Goal: Information Seeking & Learning: Learn about a topic

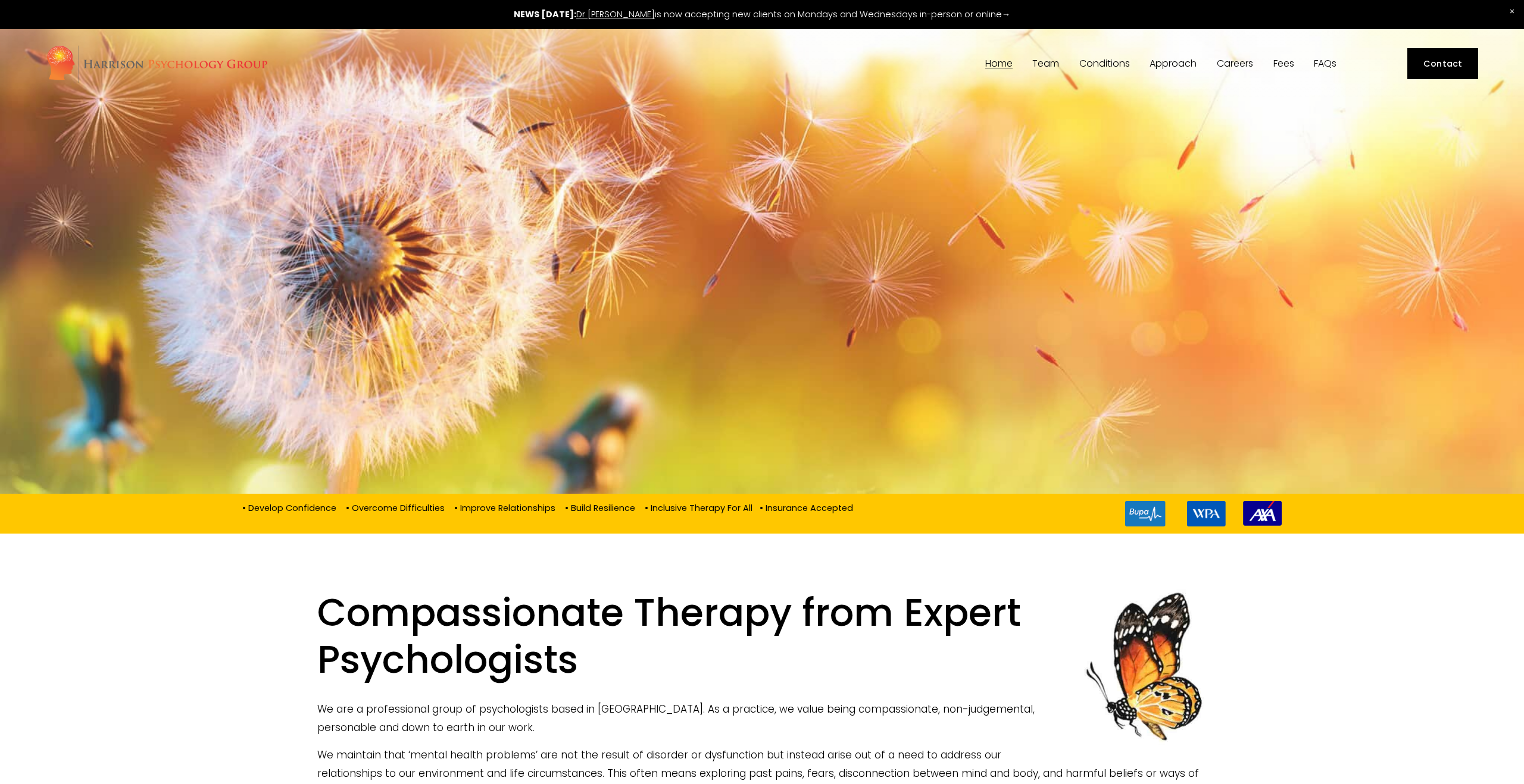
click at [1289, 62] on link "Fees" at bounding box center [1284, 63] width 21 height 11
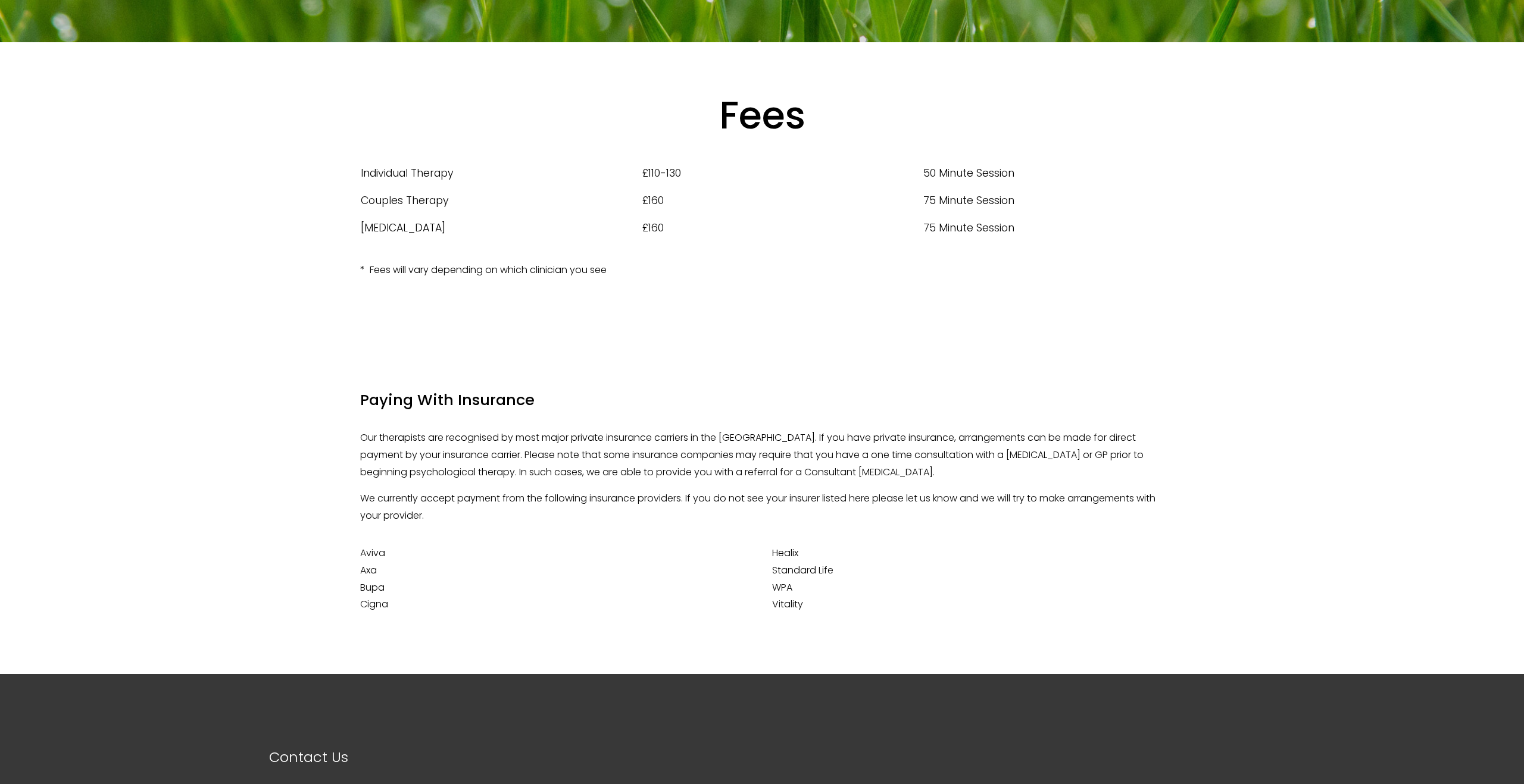
scroll to position [234, 0]
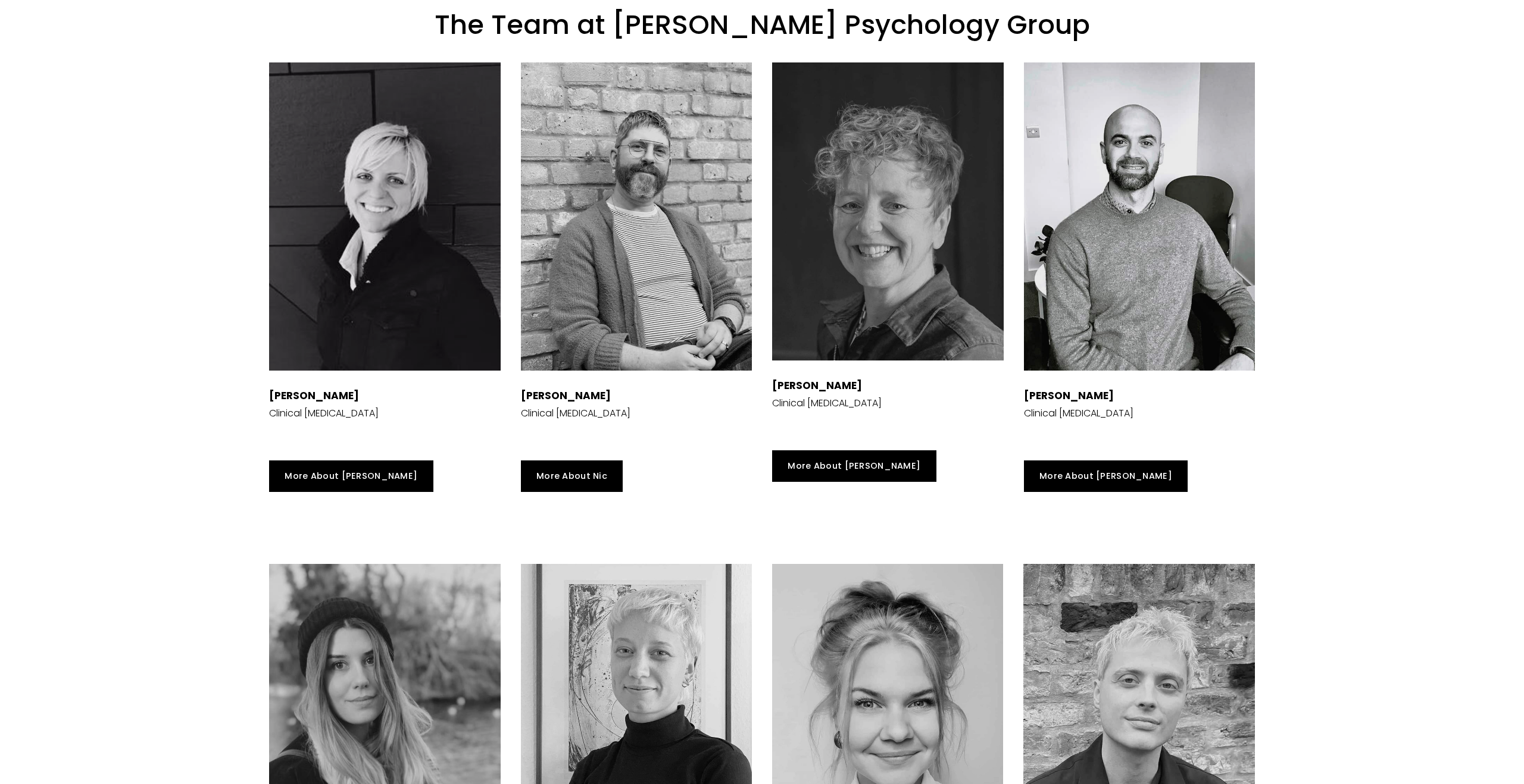
scroll to position [2447, 0]
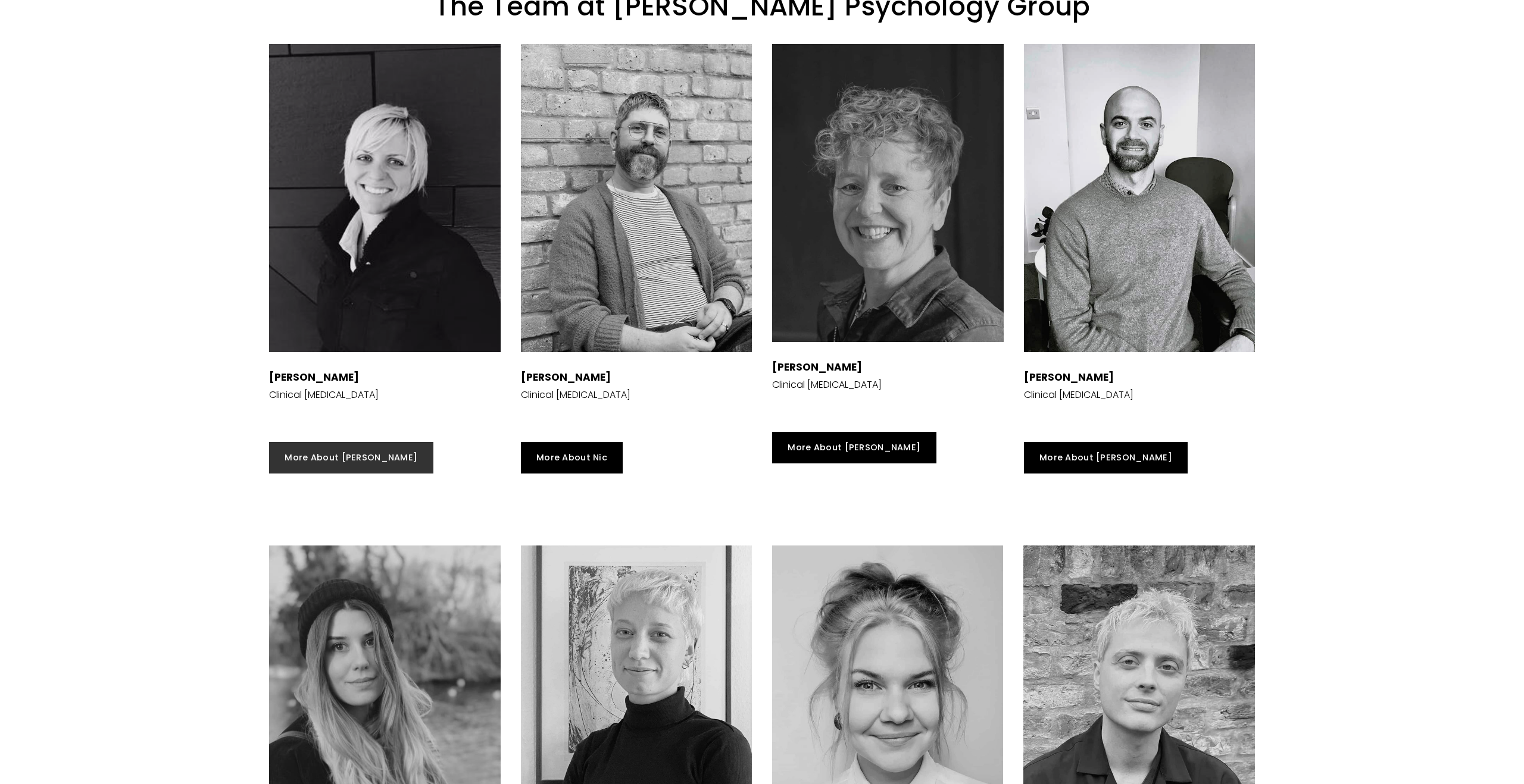
click at [336, 458] on link "More About [PERSON_NAME]" at bounding box center [351, 457] width 165 height 32
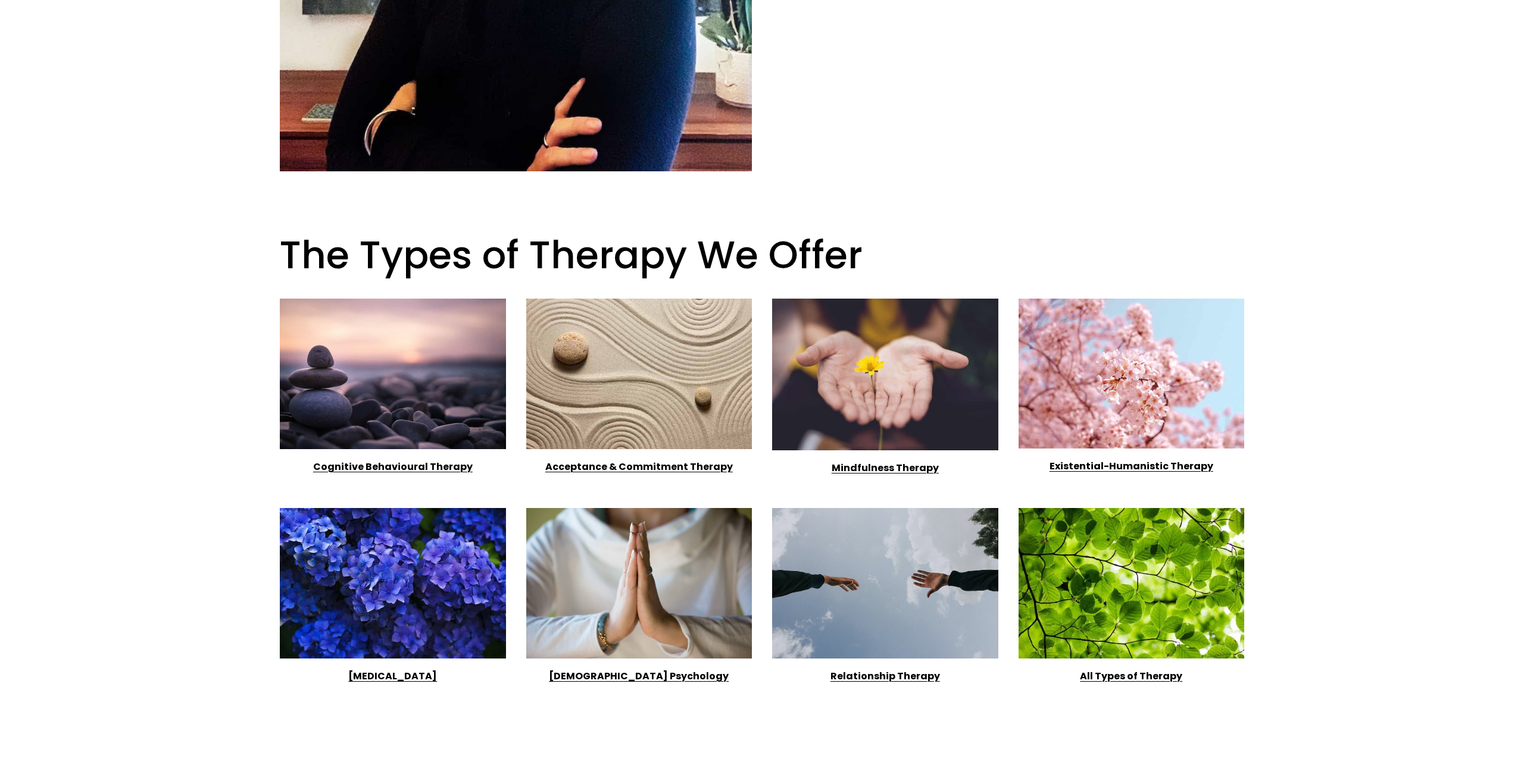
scroll to position [772, 0]
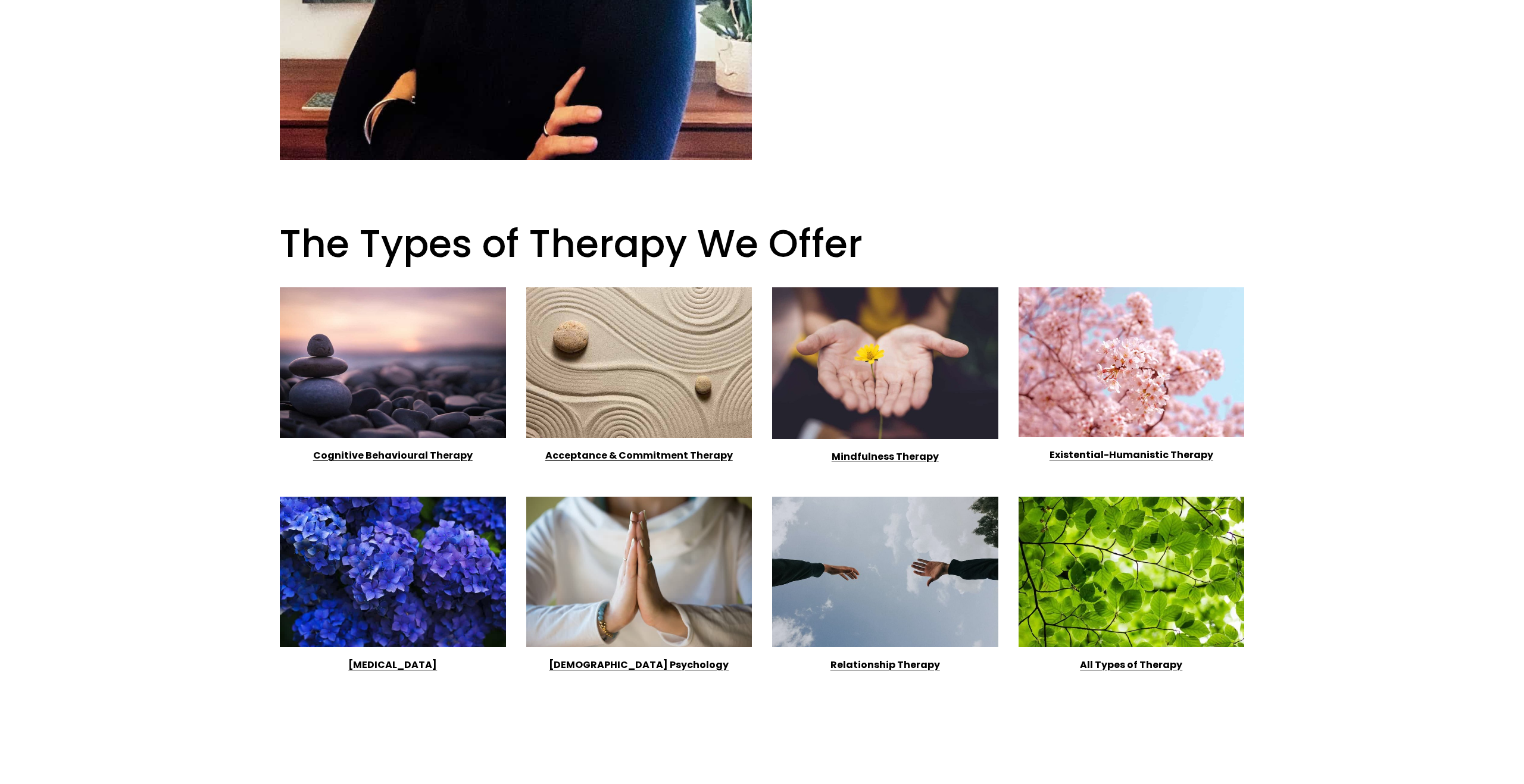
click at [411, 454] on strong "Cognitive Behavioural Therapy" at bounding box center [392, 455] width 159 height 14
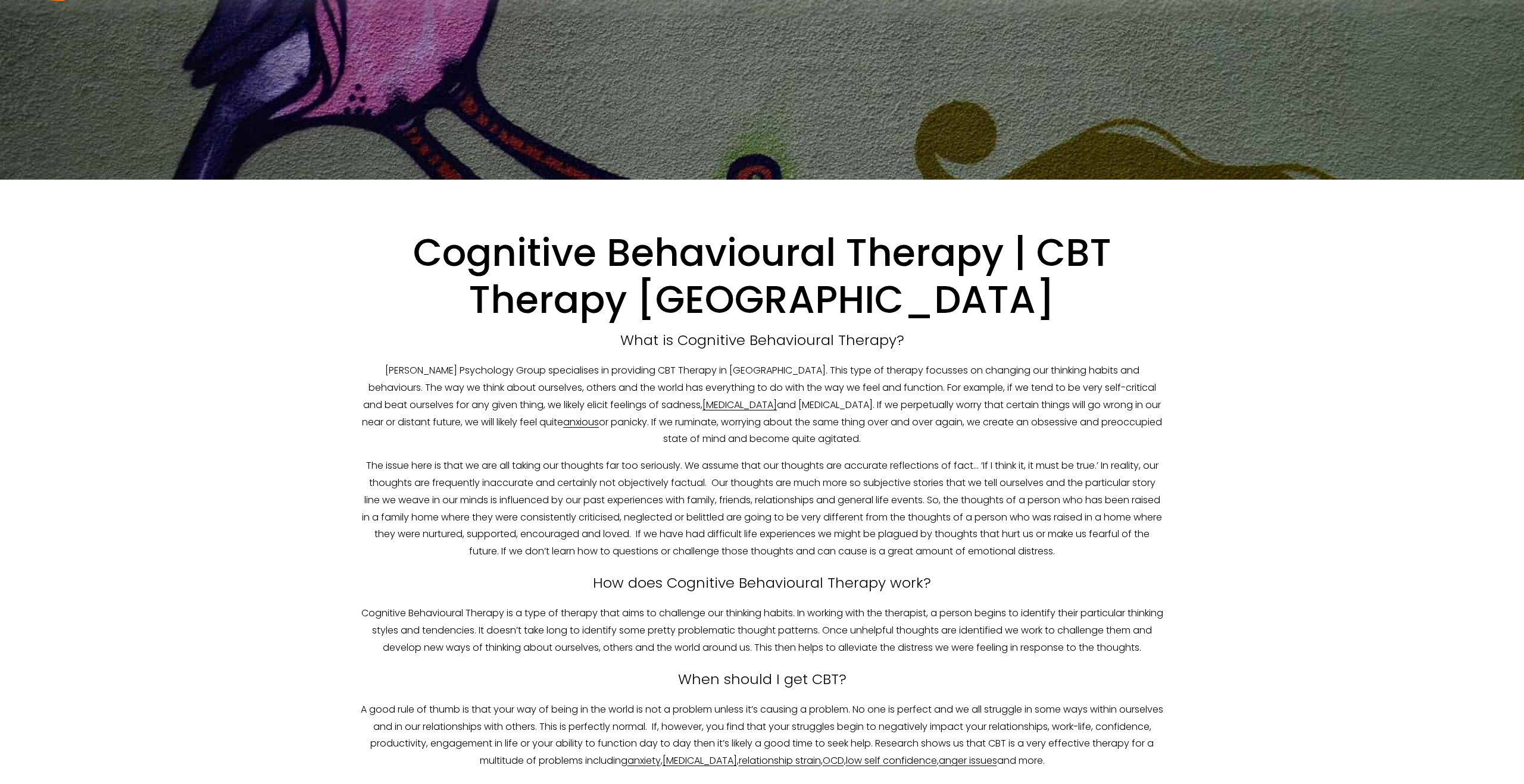
scroll to position [82, 0]
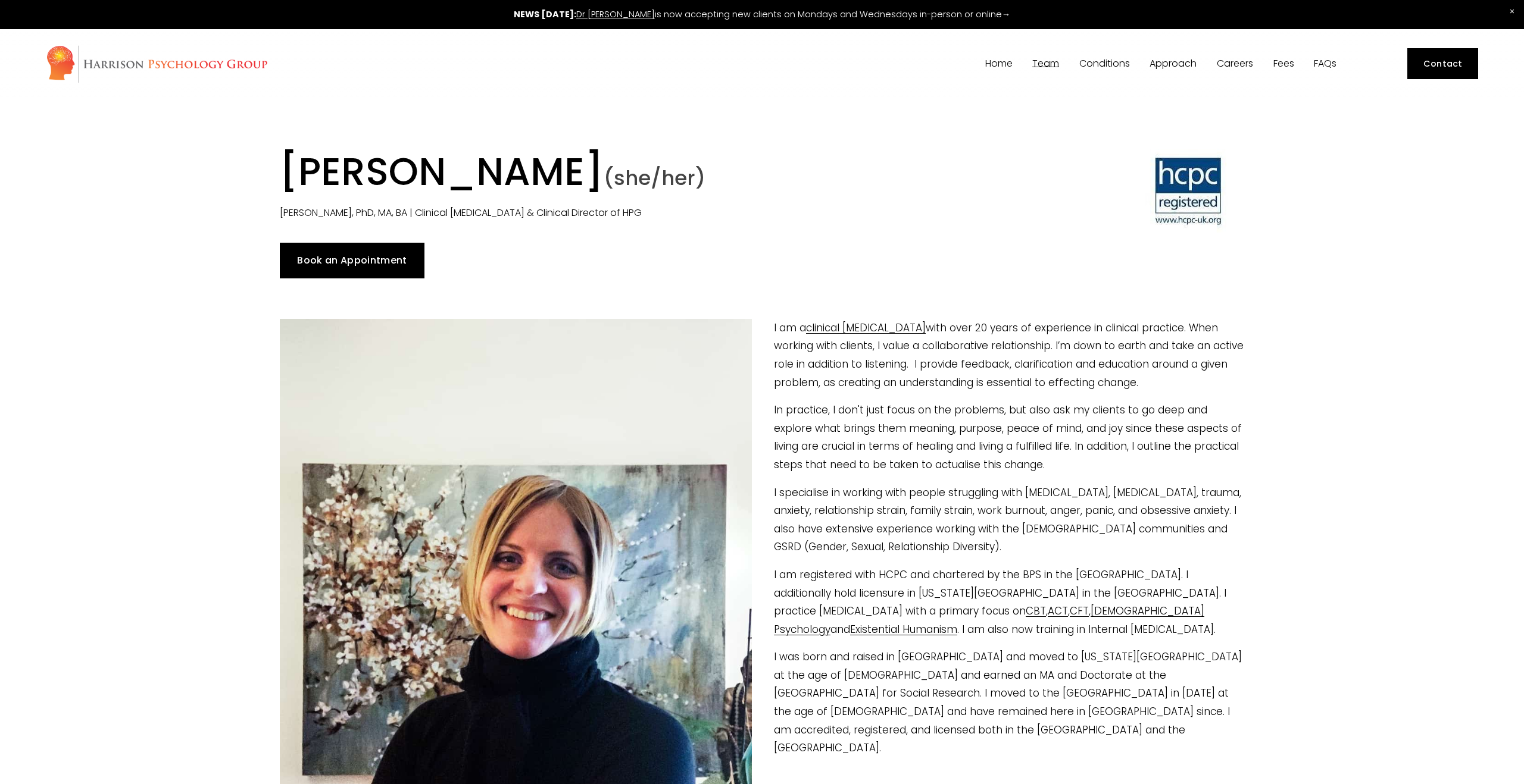
click at [342, 264] on link "Book an Appointment" at bounding box center [352, 261] width 145 height 36
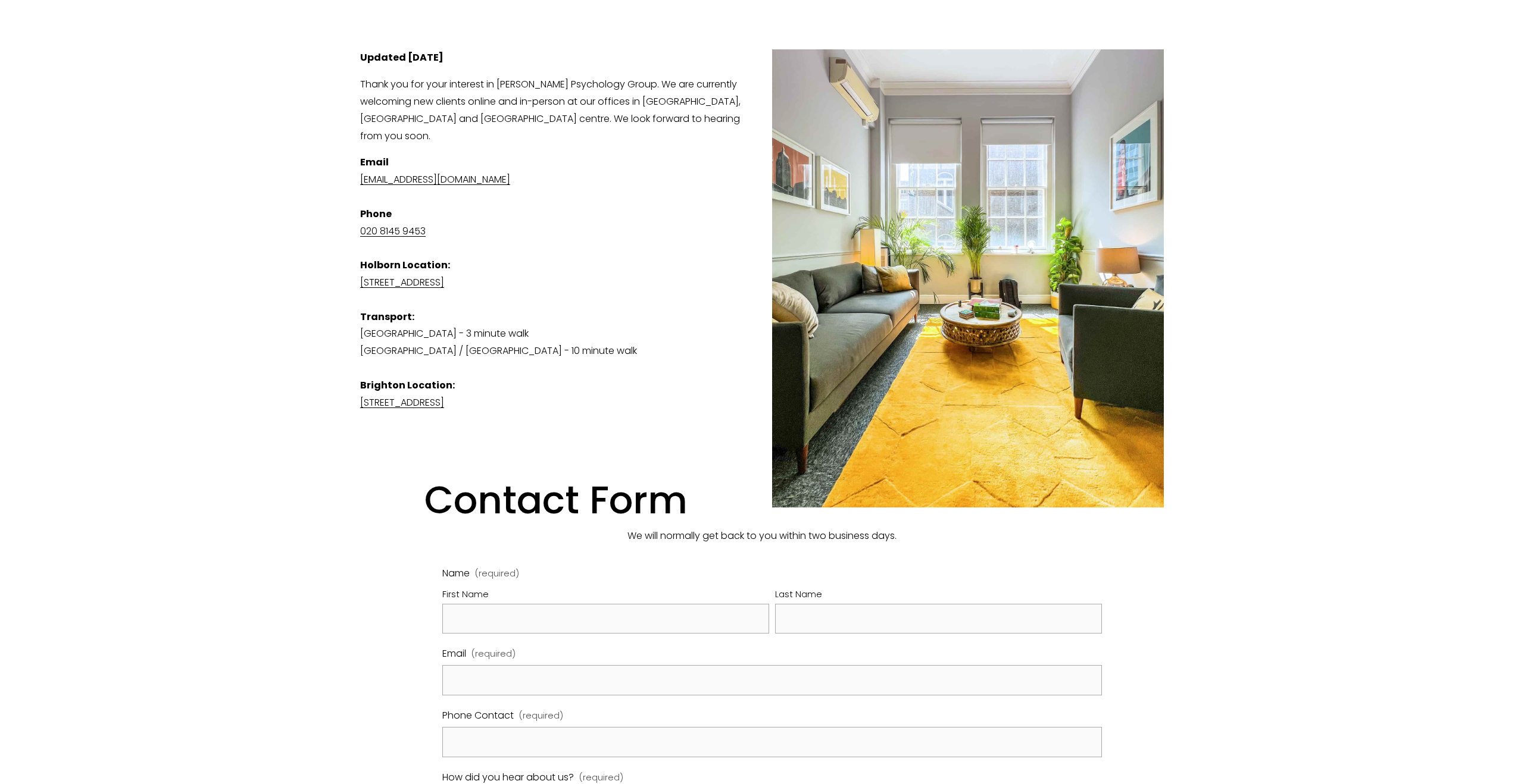
scroll to position [369, 0]
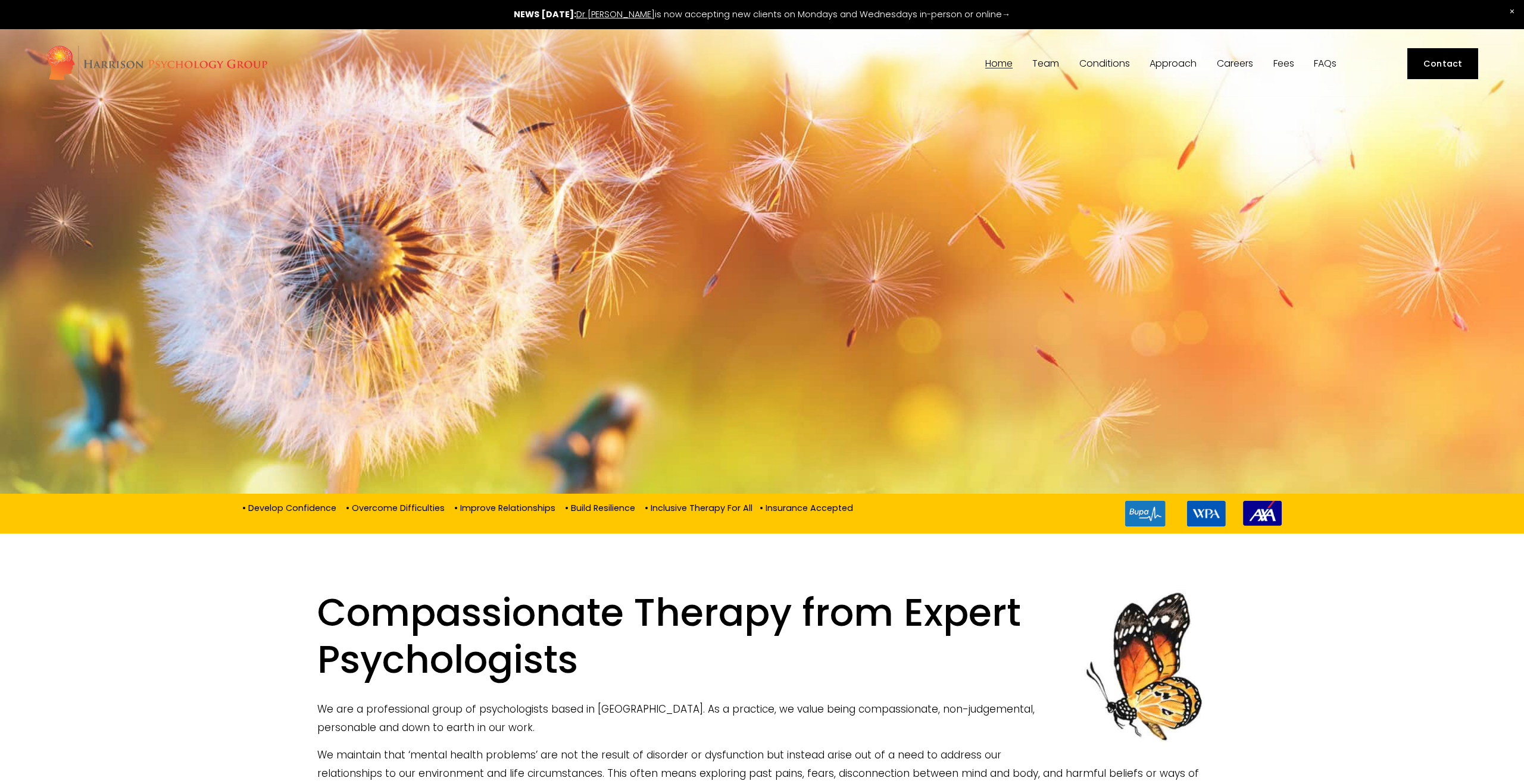
click at [1339, 65] on div "FAQs" at bounding box center [1325, 63] width 27 height 11
click at [633, 14] on link "Dr [PERSON_NAME]" at bounding box center [615, 14] width 79 height 12
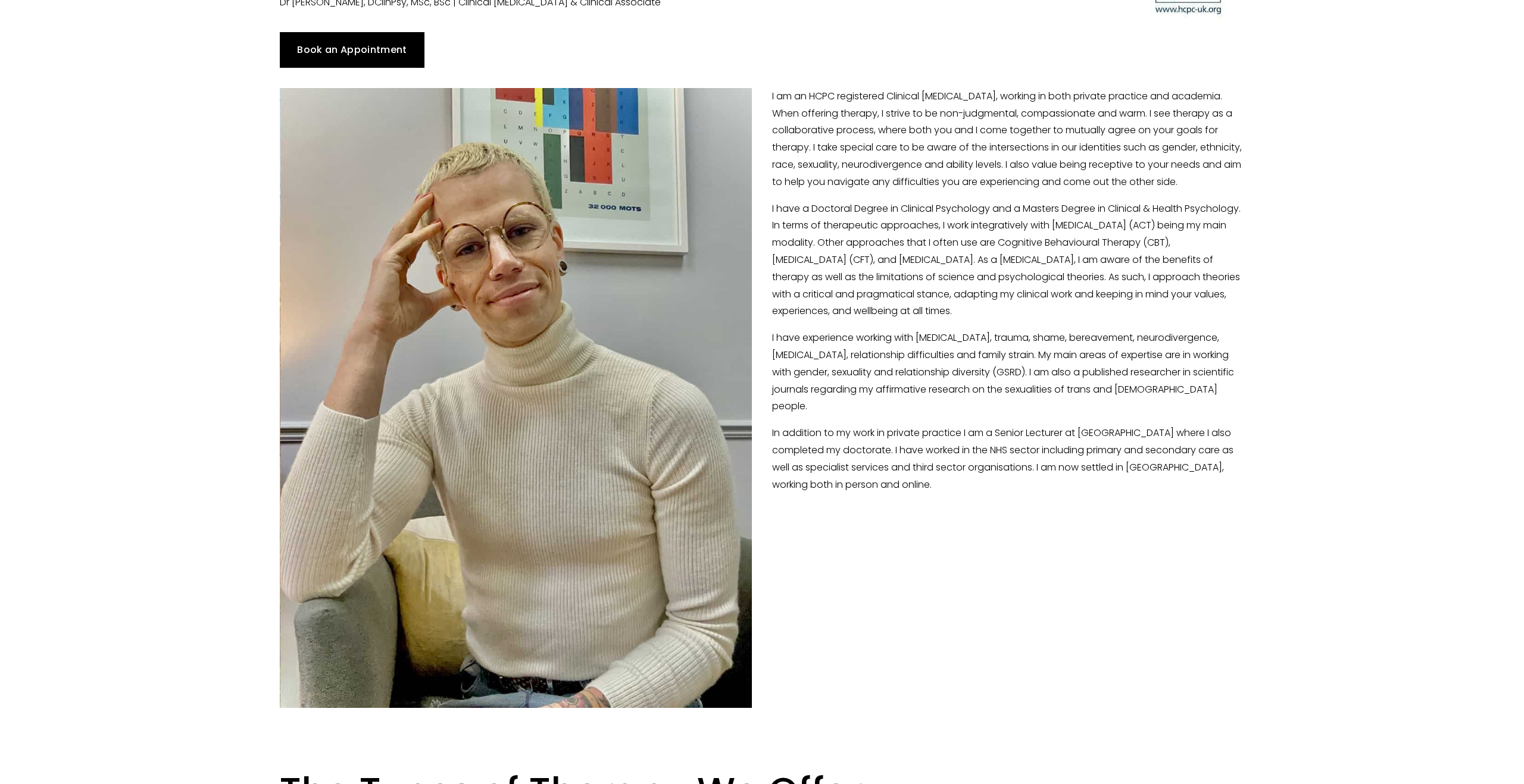
scroll to position [225, 0]
